Goal: Information Seeking & Learning: Learn about a topic

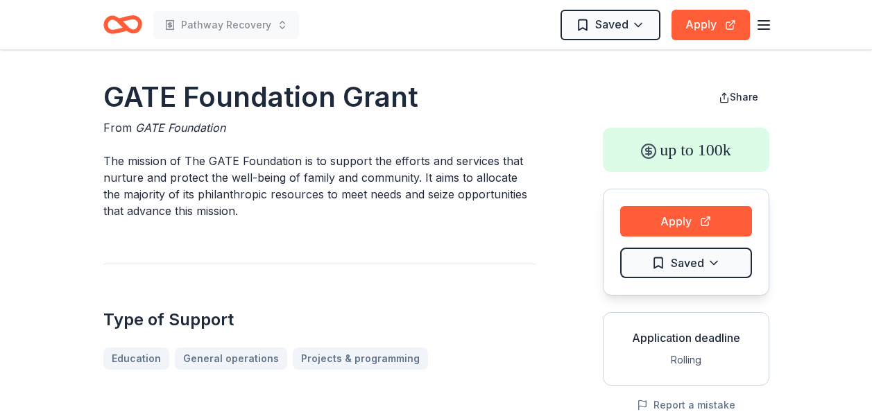
scroll to position [347, 0]
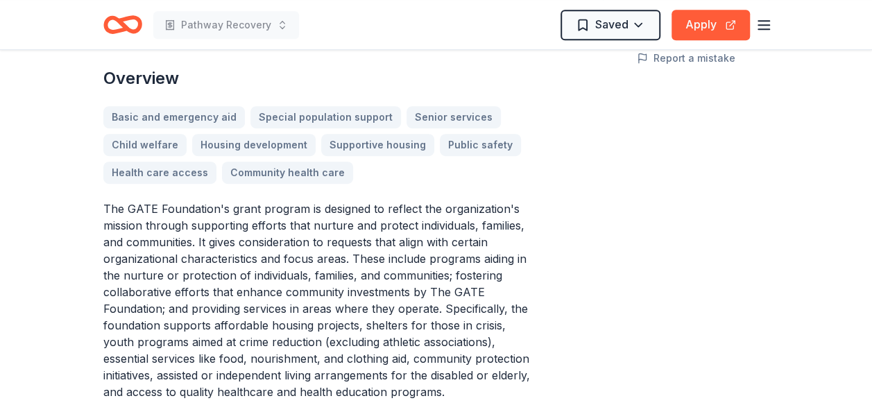
click at [225, 295] on p "The GATE Foundation's grant program is designed to reflect the organization's m…" at bounding box center [319, 300] width 433 height 200
click at [225, 297] on p "The GATE Foundation's grant program is designed to reflect the organization's m…" at bounding box center [319, 300] width 433 height 200
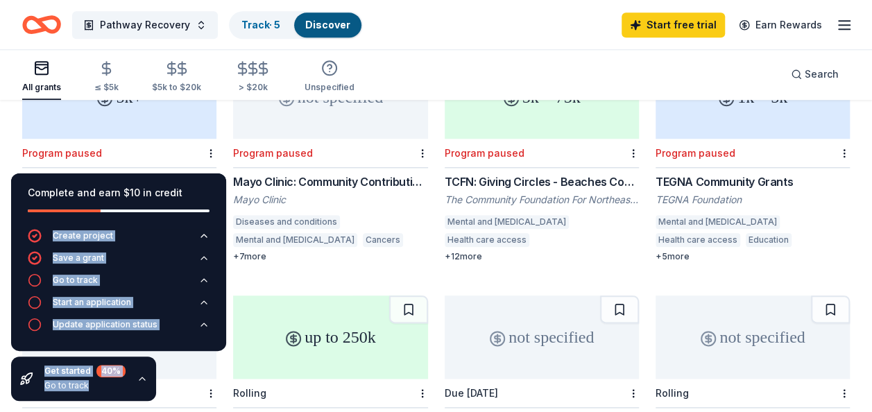
scroll to position [693, 0]
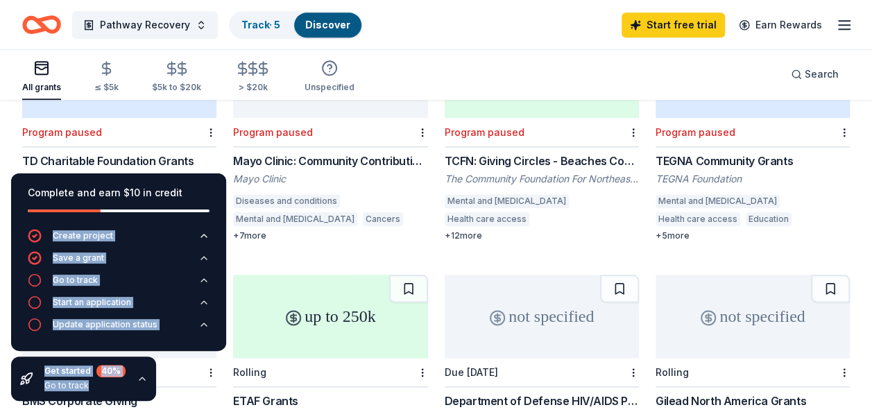
click at [107, 153] on div "TD Charitable Foundation Grants" at bounding box center [119, 161] width 194 height 17
click at [349, 153] on div "Mayo Clinic: Community Contributions Program in Florida" at bounding box center [330, 161] width 194 height 17
click at [288, 153] on div "Mayo Clinic: Community Contributions Program in Florida" at bounding box center [330, 161] width 194 height 17
click at [532, 153] on div "TCFN: Giving Circles - Beaches Community Fund" at bounding box center [541, 161] width 194 height 17
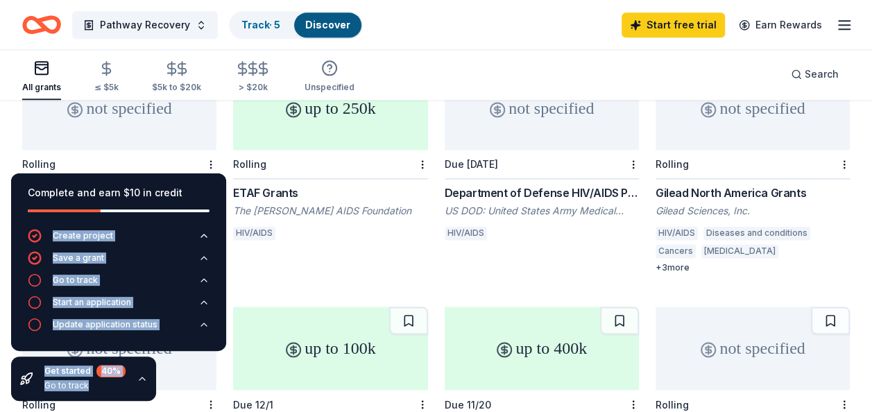
scroll to position [971, 0]
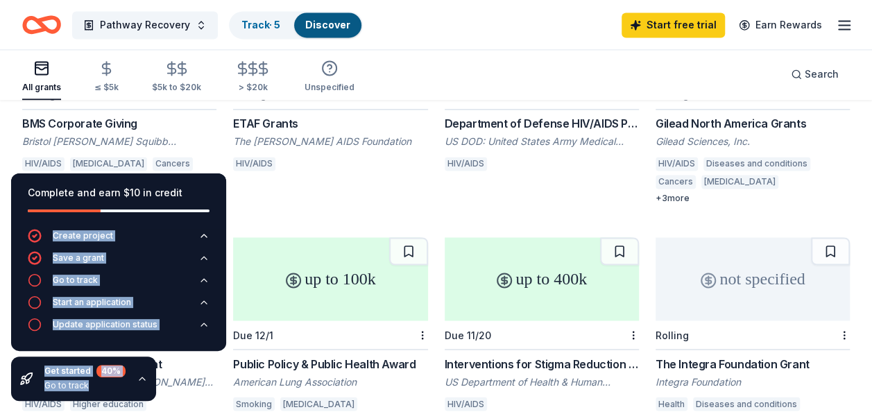
click at [75, 115] on div "BMS Corporate Giving" at bounding box center [119, 123] width 194 height 17
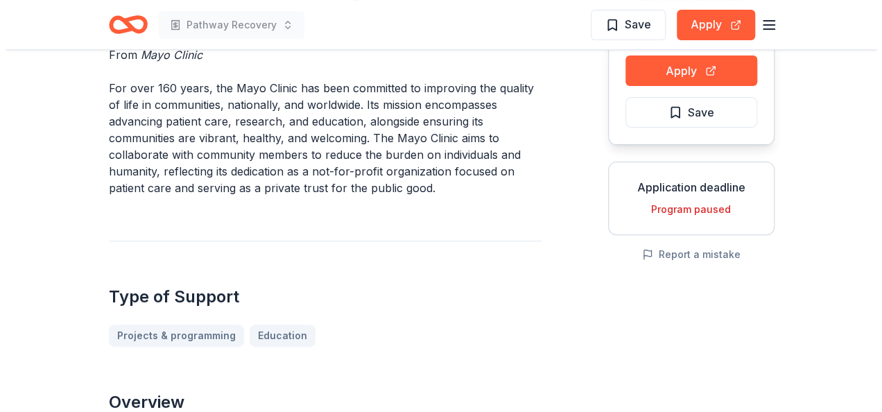
scroll to position [208, 0]
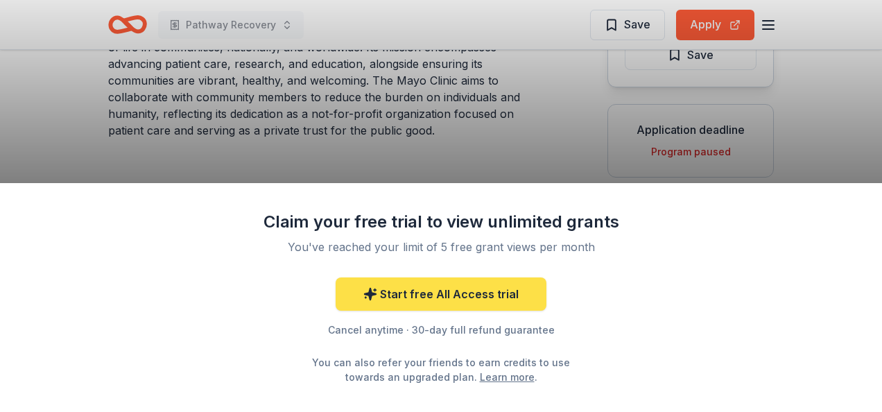
click at [439, 295] on link "Start free All Access trial" at bounding box center [441, 293] width 211 height 33
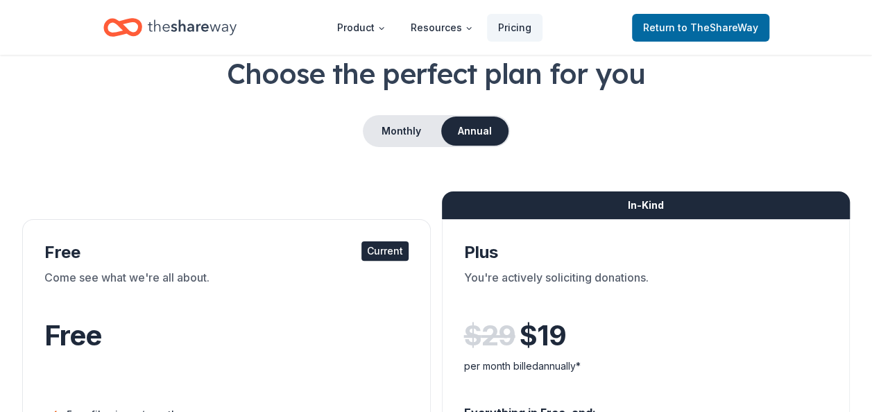
scroll to position [69, 0]
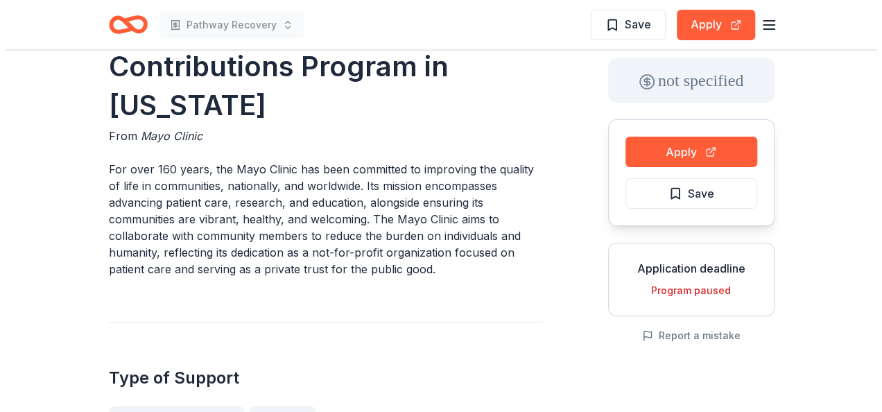
scroll to position [208, 0]
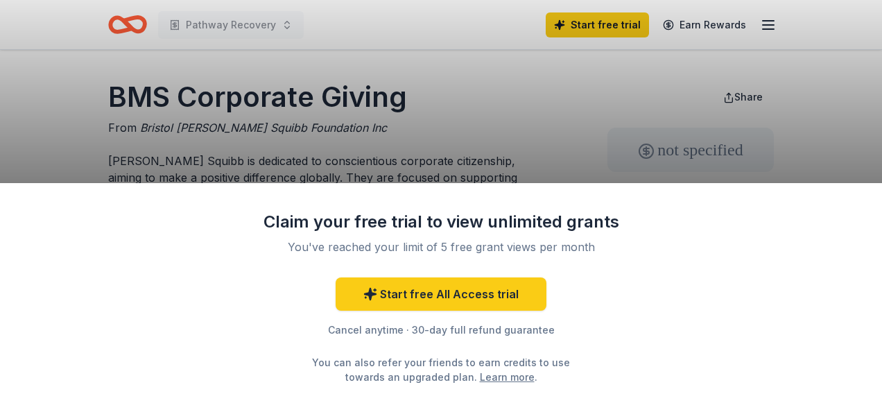
click at [769, 22] on div "Claim your free trial to view unlimited grants You've reached your limit of 5 f…" at bounding box center [441, 206] width 882 height 412
click at [769, 25] on div "Claim your free trial to view unlimited grants You've reached your limit of 5 f…" at bounding box center [441, 206] width 882 height 412
click at [589, 21] on div "Claim your free trial to view unlimited grants You've reached your limit of 5 f…" at bounding box center [441, 206] width 882 height 412
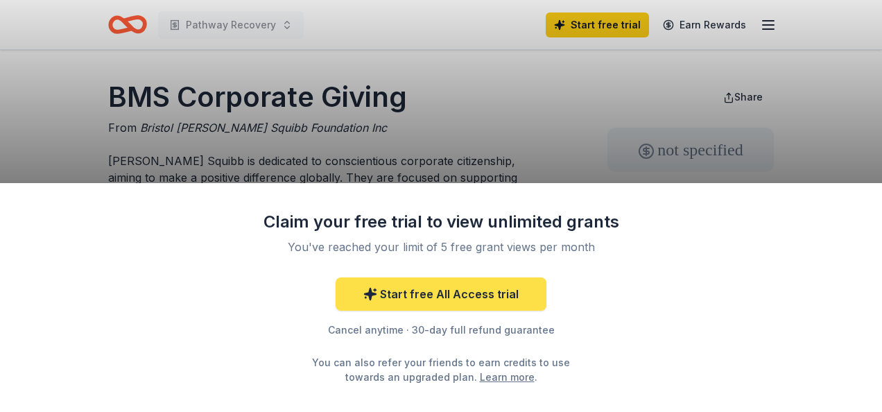
click at [463, 291] on link "Start free All Access trial" at bounding box center [441, 293] width 211 height 33
